Goal: Information Seeking & Learning: Find contact information

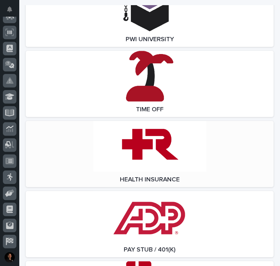
scroll to position [1870, 0]
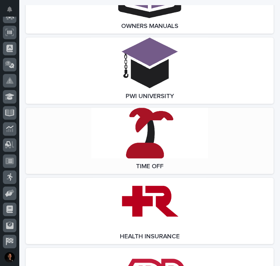
click at [157, 151] on link "Open Link" at bounding box center [150, 141] width 248 height 66
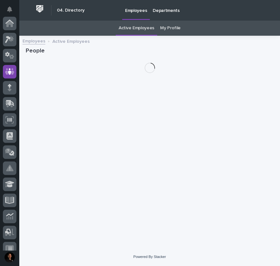
scroll to position [48, 0]
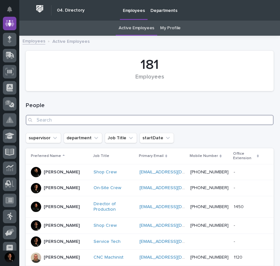
click at [92, 118] on input "Search" at bounding box center [150, 120] width 248 height 10
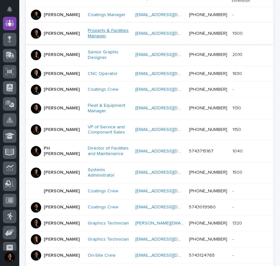
scroll to position [175, 0]
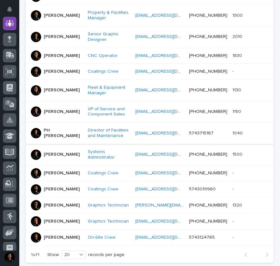
type input "PH"
click at [61, 139] on p "PH Helmuth" at bounding box center [63, 133] width 39 height 11
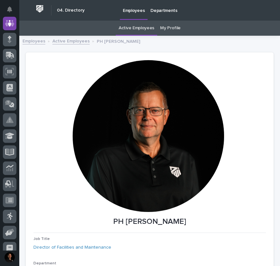
click at [68, 38] on link "Active Employees" at bounding box center [70, 40] width 37 height 7
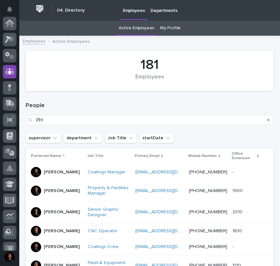
scroll to position [48, 0]
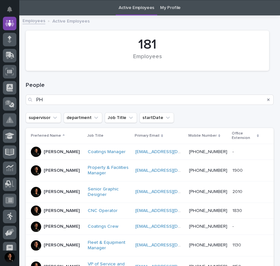
click at [198, 80] on div "People PH" at bounding box center [150, 93] width 248 height 39
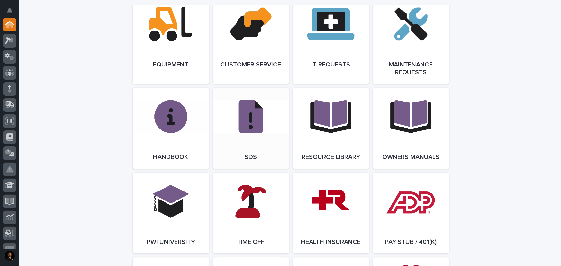
scroll to position [760, 0]
click at [246, 214] on span "Open Link" at bounding box center [250, 213] width 21 height 5
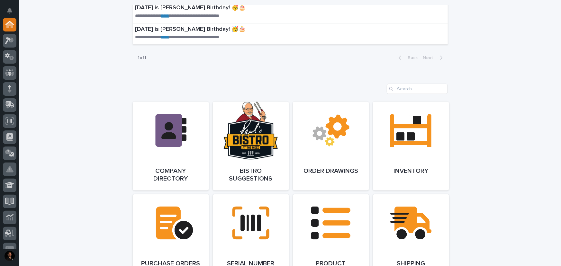
scroll to position [292, 0]
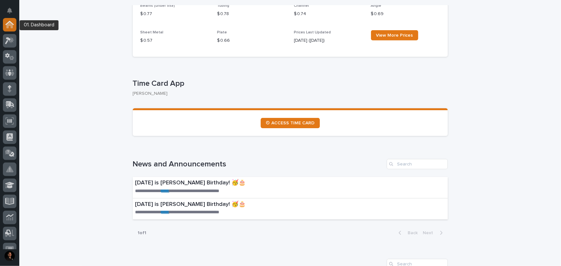
click at [9, 26] on icon at bounding box center [9, 24] width 8 height 7
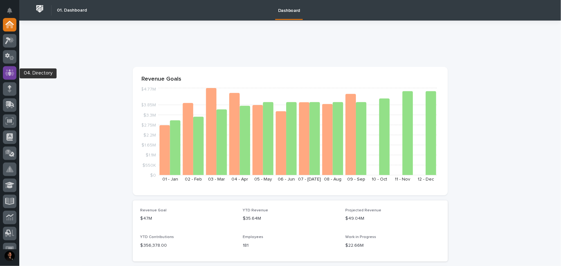
click at [5, 71] on icon at bounding box center [9, 72] width 9 height 7
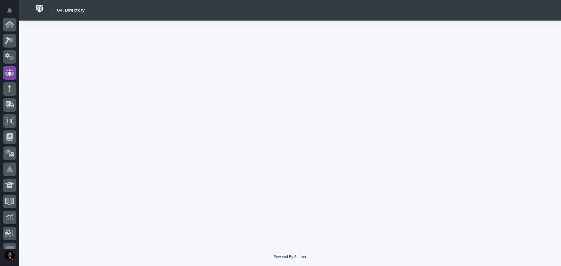
scroll to position [48, 0]
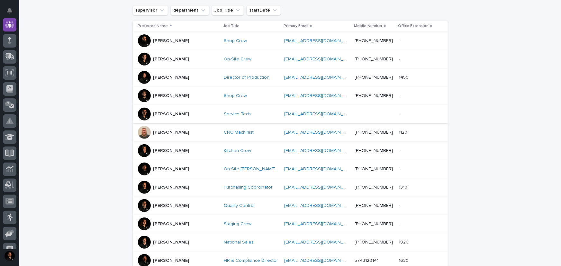
scroll to position [175, 0]
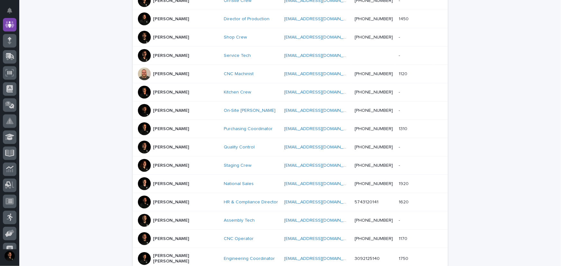
click at [75, 173] on div "Loading... Saving… Loading... Saving… 181 Employees People supervisor departmen…" at bounding box center [290, 129] width 542 height 536
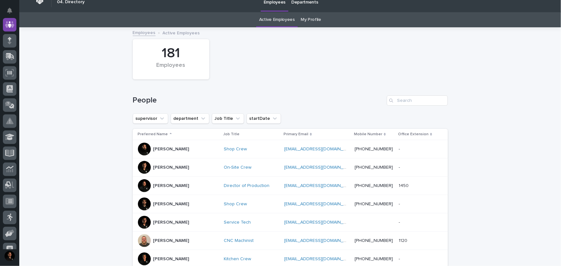
scroll to position [0, 0]
